Goal: Task Accomplishment & Management: Use online tool/utility

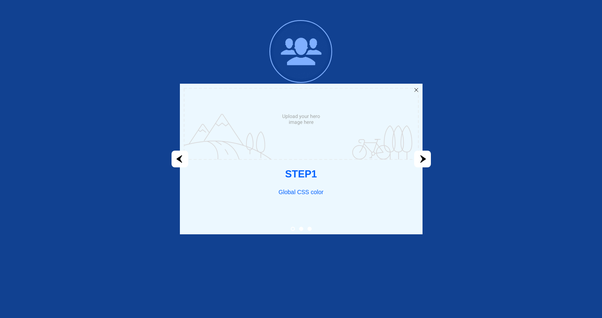
click at [422, 159] on icon "next" at bounding box center [423, 159] width 6 height 8
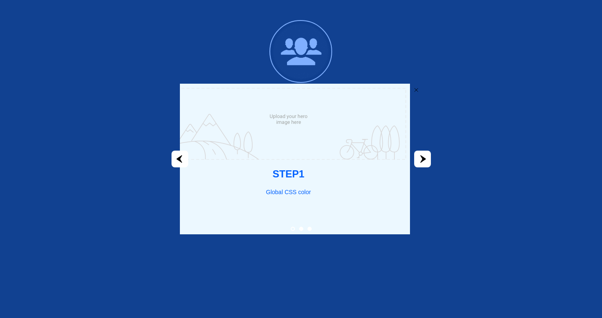
click at [422, 159] on icon "next" at bounding box center [423, 159] width 6 height 8
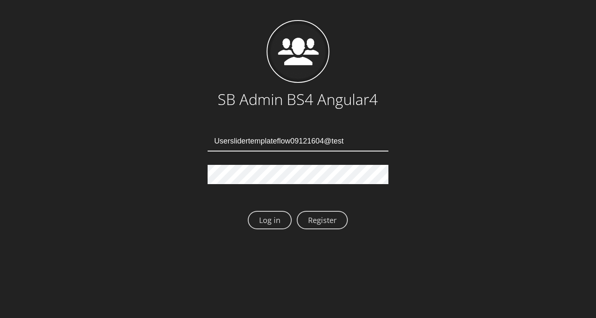
type input "Userslidertemplateflow09121604@test.qa"
type input "[EMAIL_ADDRESS][DOMAIN_NAME]"
